Goal: Browse casually: Explore the website without a specific task or goal

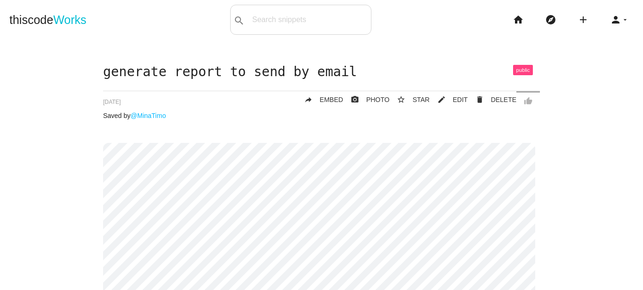
click at [83, 18] on span "Works" at bounding box center [69, 19] width 33 height 13
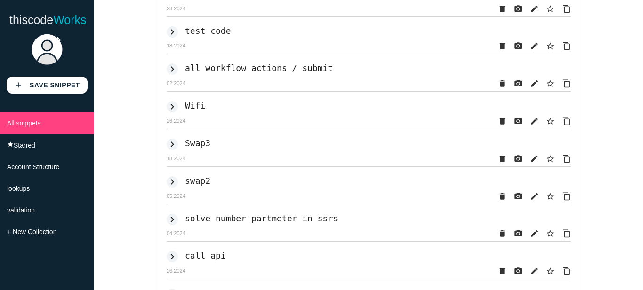
scroll to position [2130, 0]
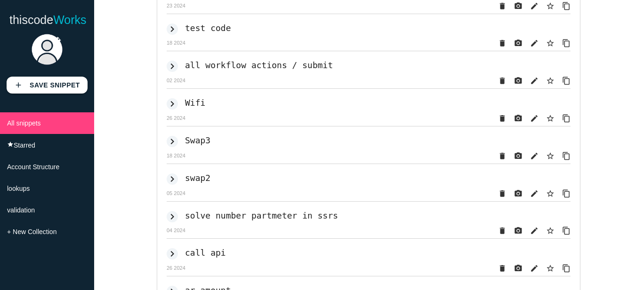
click at [246, 121] on p "26 2024" at bounding box center [369, 118] width 404 height 6
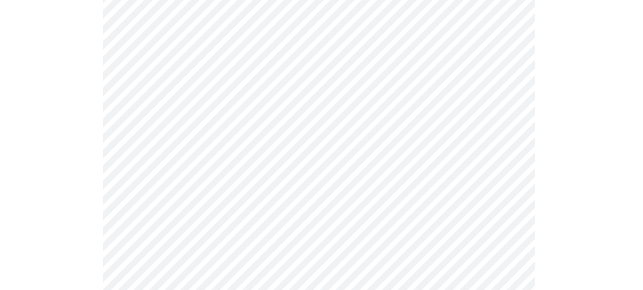
scroll to position [2577, 0]
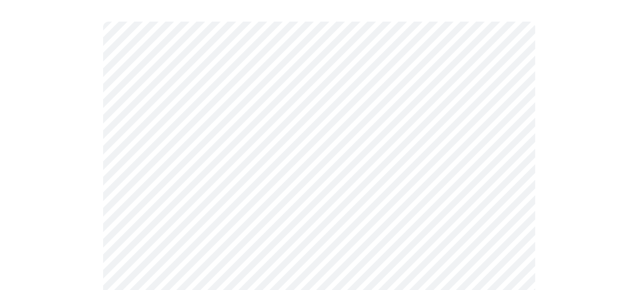
scroll to position [129, 0]
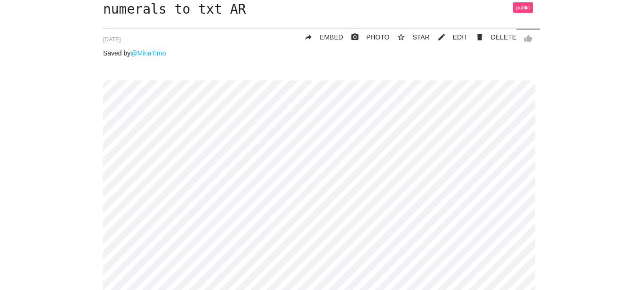
scroll to position [86, 0]
